Goal: Task Accomplishment & Management: Manage account settings

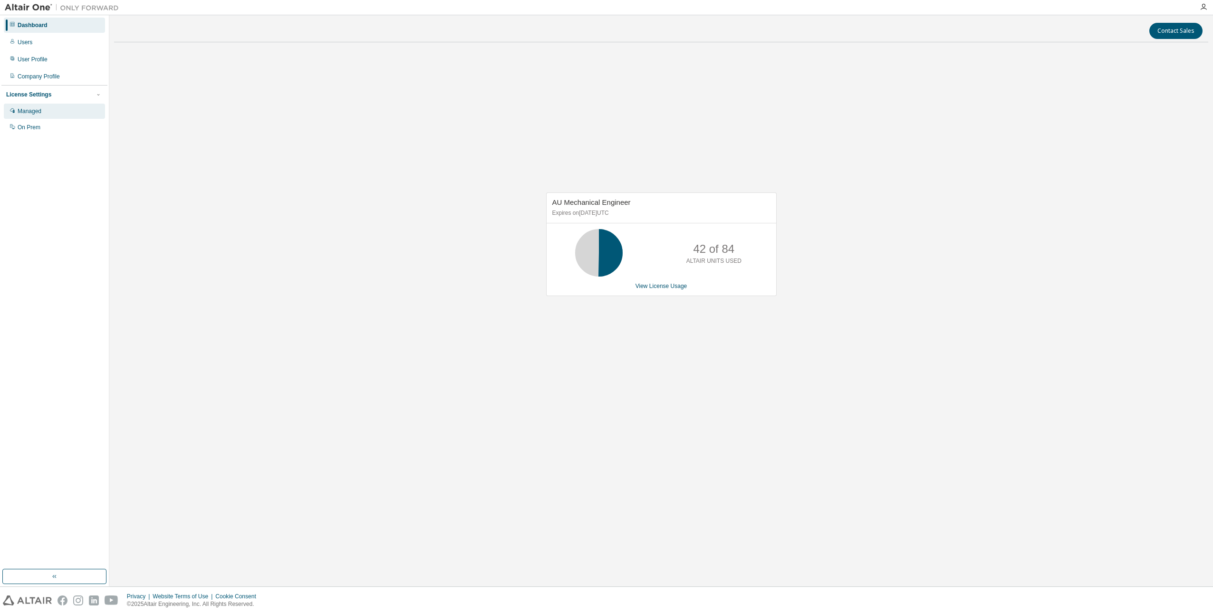
click at [23, 108] on div "Managed" at bounding box center [30, 111] width 24 height 8
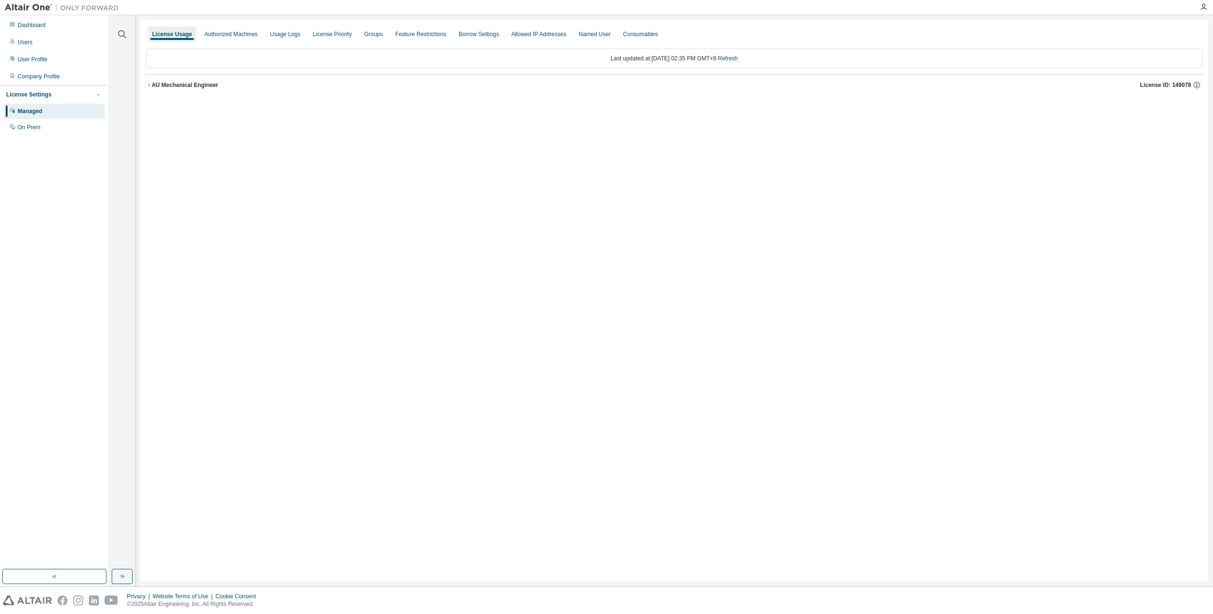
click at [149, 84] on icon "button" at bounding box center [149, 85] width 6 height 6
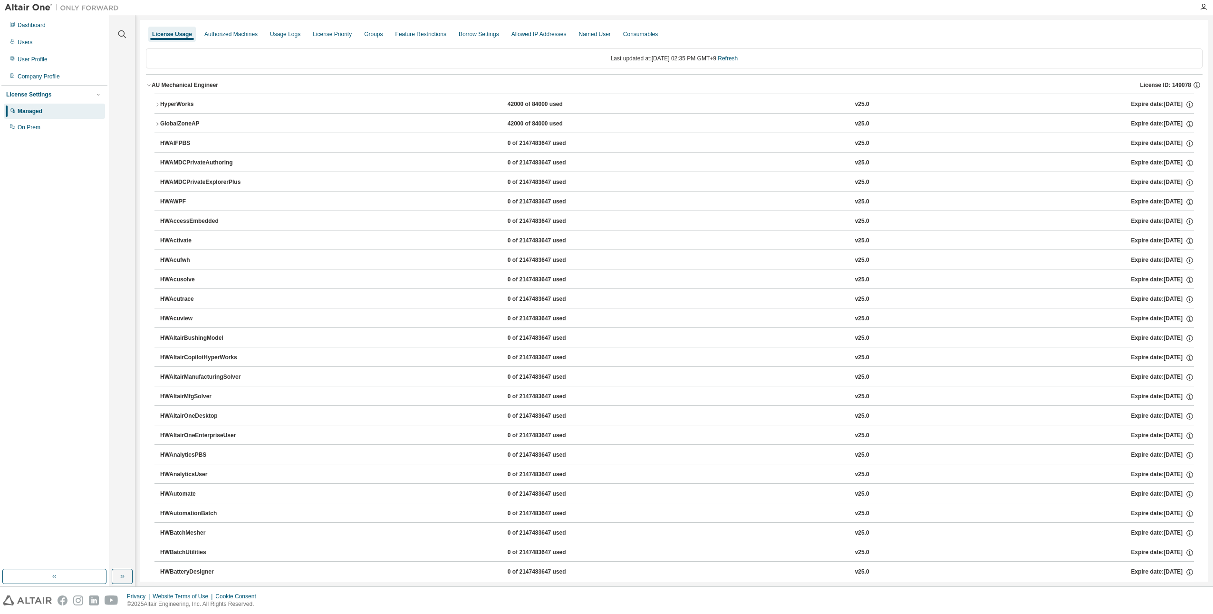
click at [150, 82] on icon "button" at bounding box center [149, 85] width 6 height 6
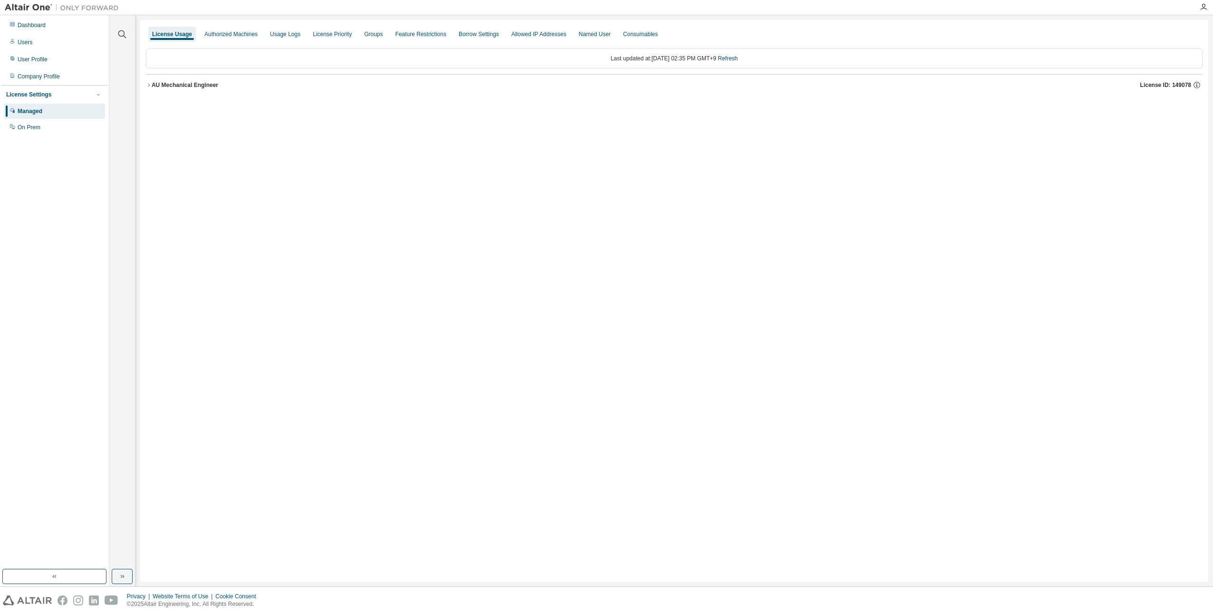
click at [98, 93] on icon "button" at bounding box center [99, 95] width 6 height 6
click at [98, 94] on icon "button" at bounding box center [99, 95] width 6 height 6
click at [74, 111] on div "Managed" at bounding box center [54, 111] width 101 height 15
click at [377, 35] on div "Groups" at bounding box center [373, 34] width 19 height 8
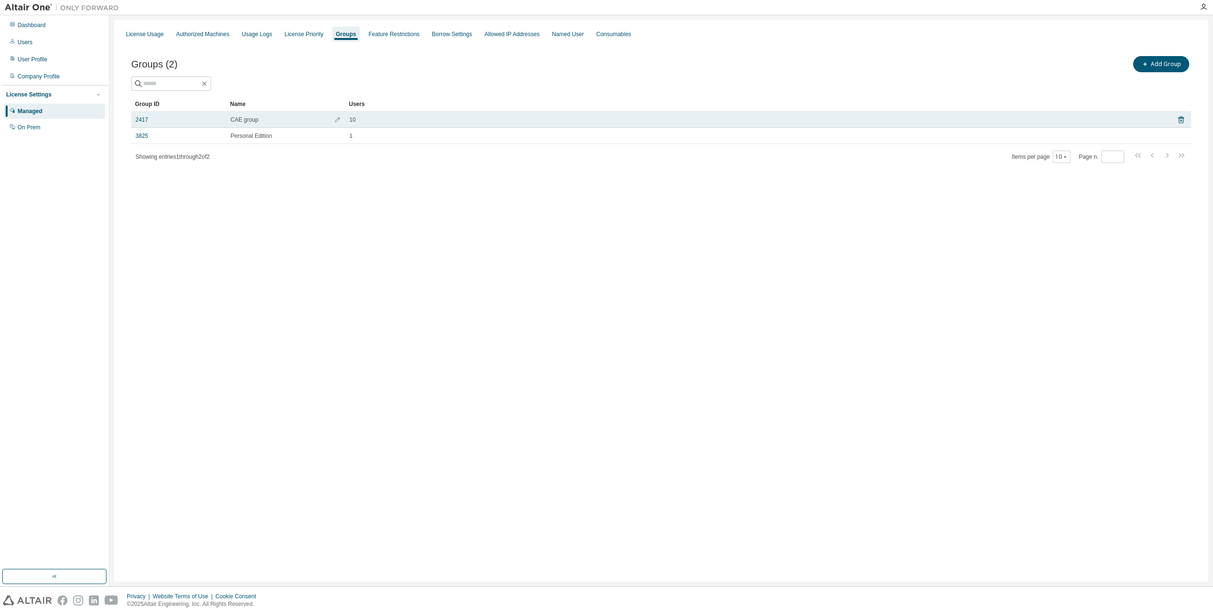
click at [259, 123] on div "CAE group" at bounding box center [286, 120] width 110 height 8
click at [144, 120] on link "2417" at bounding box center [141, 120] width 13 height 8
